Goal: Information Seeking & Learning: Check status

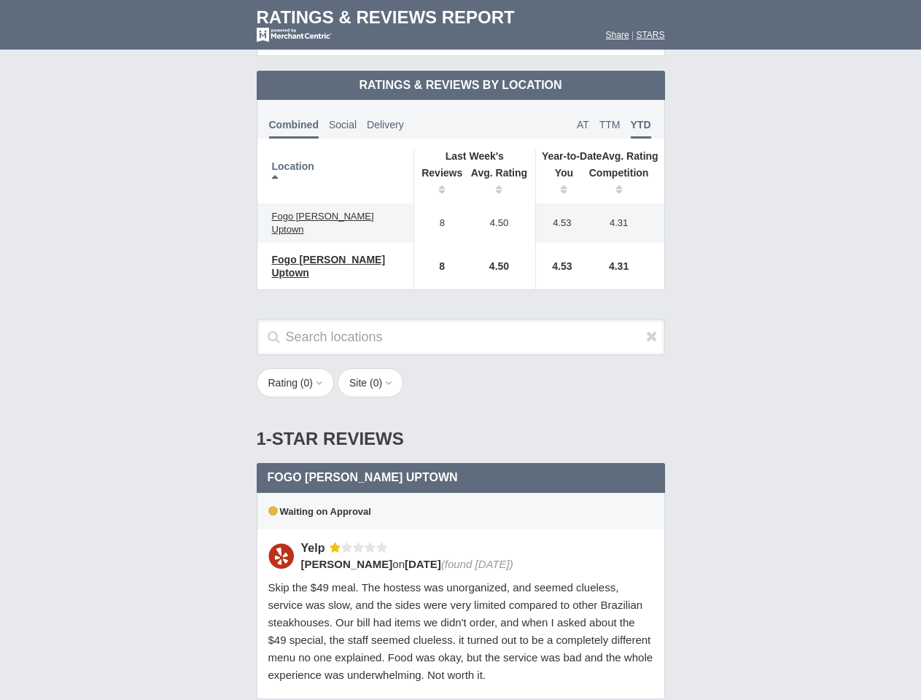
scroll to position [707, 0]
click at [460, 368] on div "Rating ( 0 ) 1 2 3 4 5 Site ( 0 ) Group Social Site Google Yelp 1" at bounding box center [461, 390] width 438 height 44
click at [336, 164] on th "Location" at bounding box center [335, 177] width 157 height 54
click at [438, 171] on th "Reviews" at bounding box center [439, 183] width 50 height 41
click at [500, 171] on th "Avg. Rating" at bounding box center [499, 183] width 73 height 41
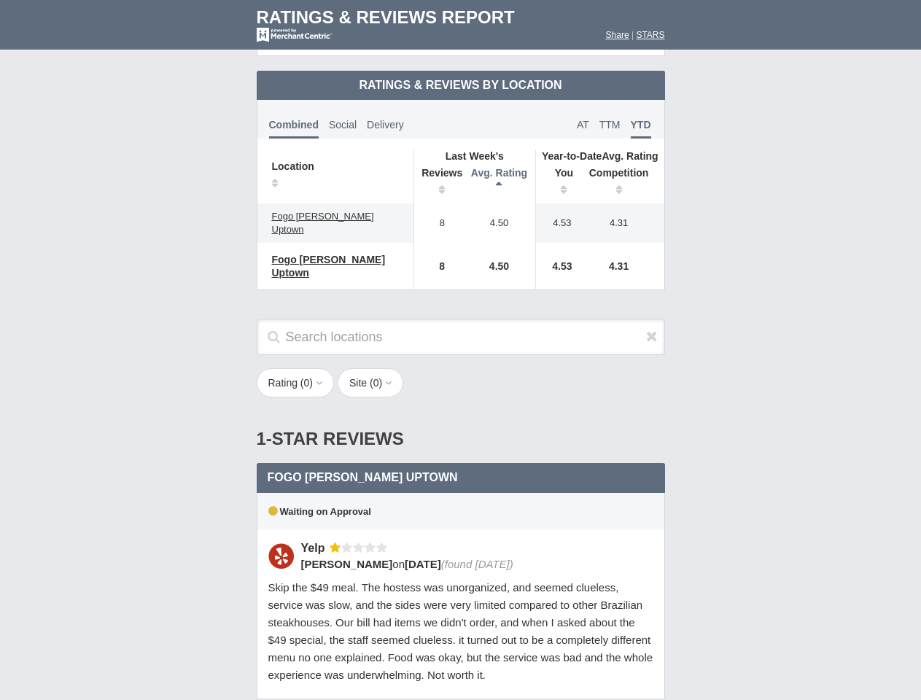
click at [559, 171] on th "You" at bounding box center [558, 183] width 45 height 41
click at [623, 171] on th "Competition" at bounding box center [622, 183] width 83 height 41
click at [461, 493] on div "Waiting on Approval" at bounding box center [461, 511] width 408 height 36
click at [652, 329] on icon at bounding box center [652, 336] width 12 height 15
click at [297, 368] on button "Rating ( 0 )" at bounding box center [296, 382] width 78 height 29
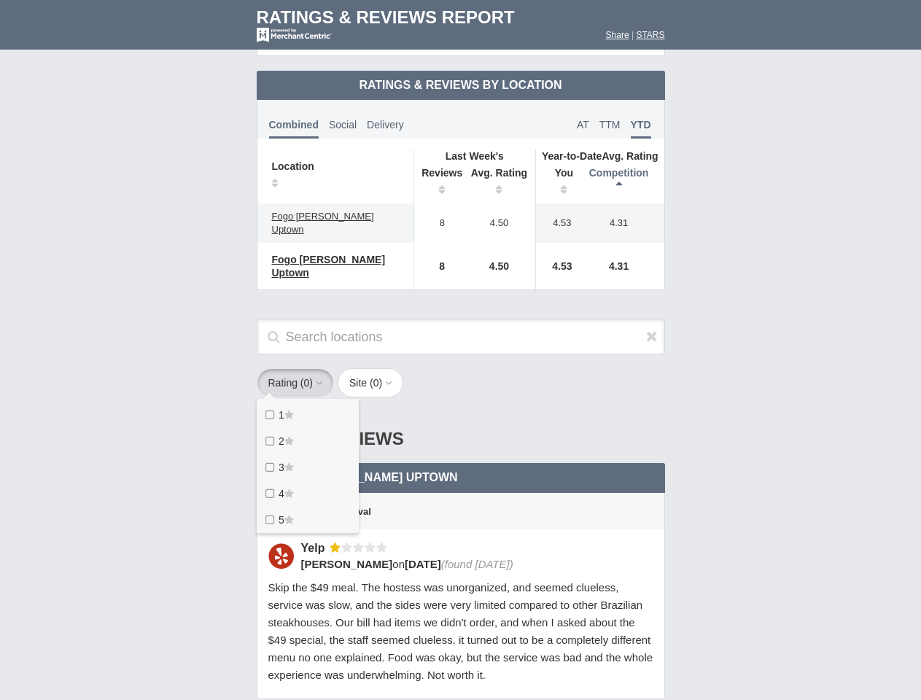
click at [375, 368] on button "Site ( 0 )" at bounding box center [371, 382] width 66 height 29
